Goal: Navigation & Orientation: Find specific page/section

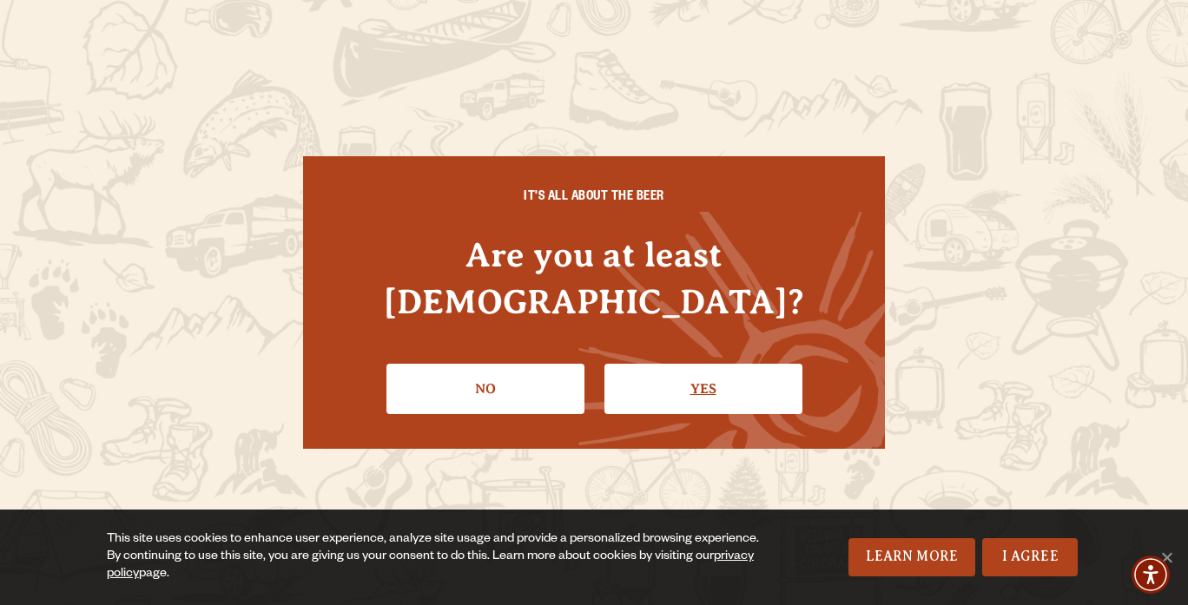
click at [654, 366] on link "Yes" at bounding box center [703, 389] width 198 height 50
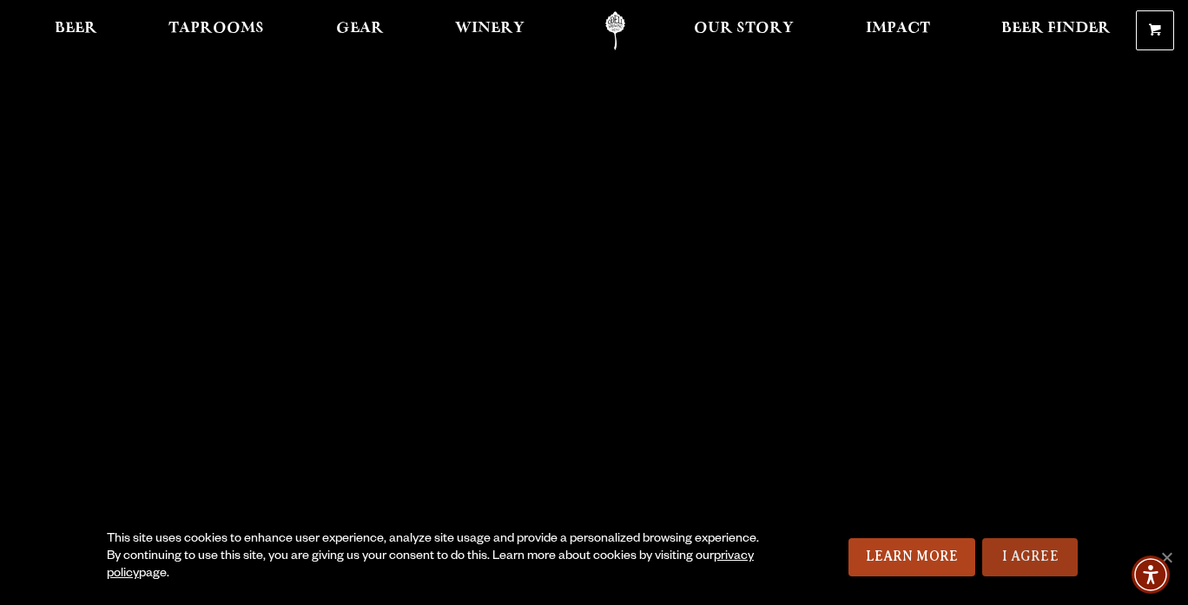
click at [1048, 561] on link "I Agree" at bounding box center [1030, 557] width 96 height 38
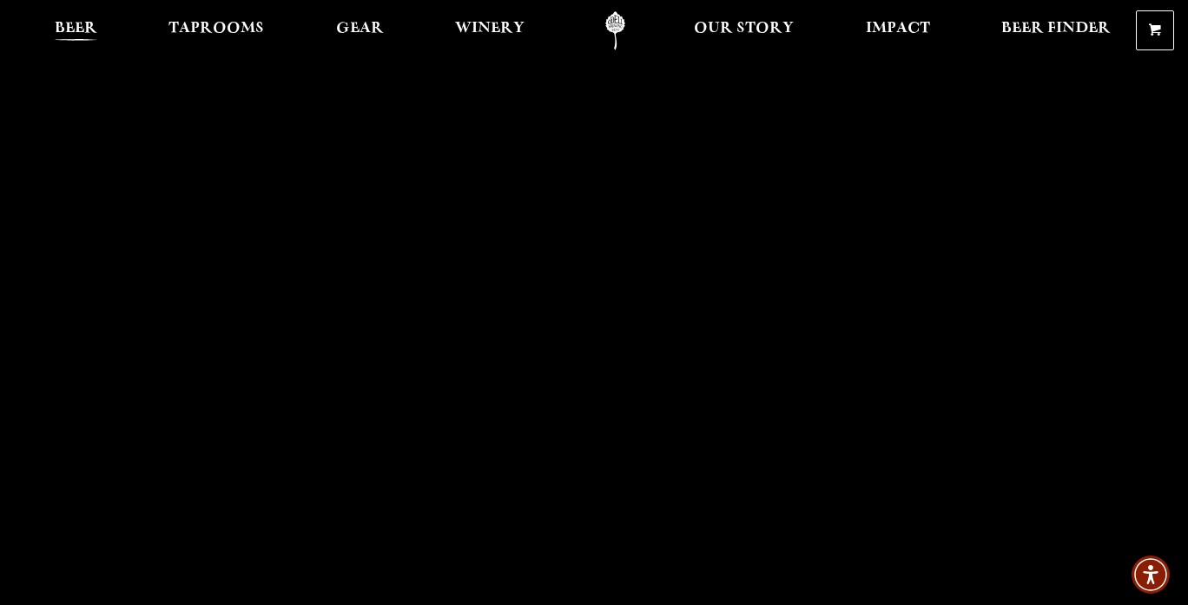
click at [94, 18] on link "Beer" at bounding box center [75, 30] width 65 height 39
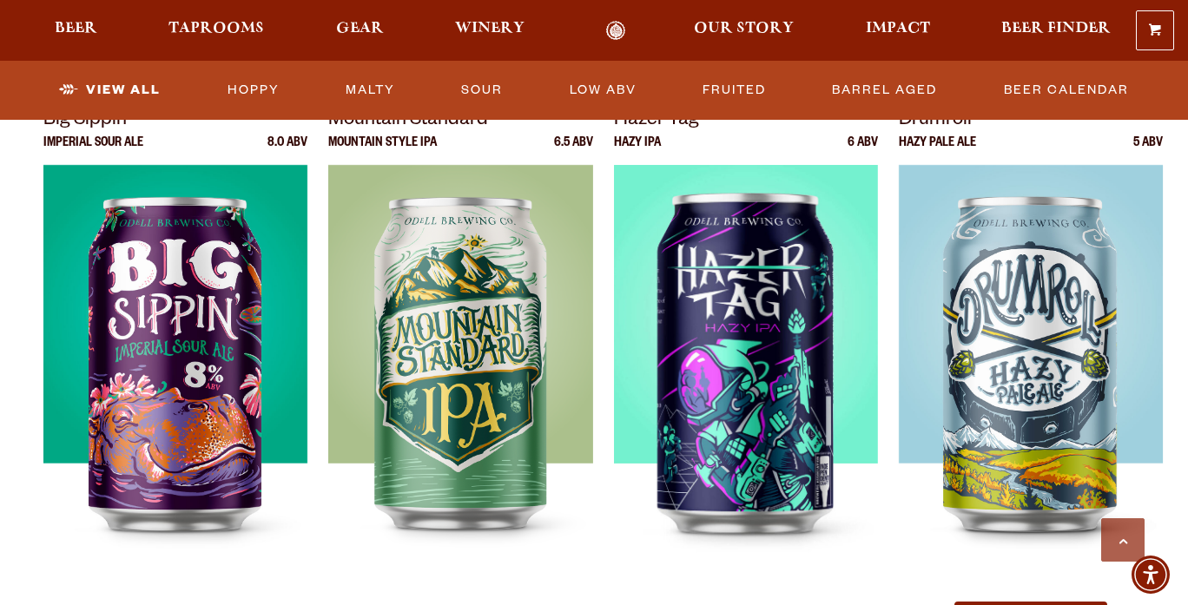
scroll to position [1805, 0]
